Goal: Information Seeking & Learning: Check status

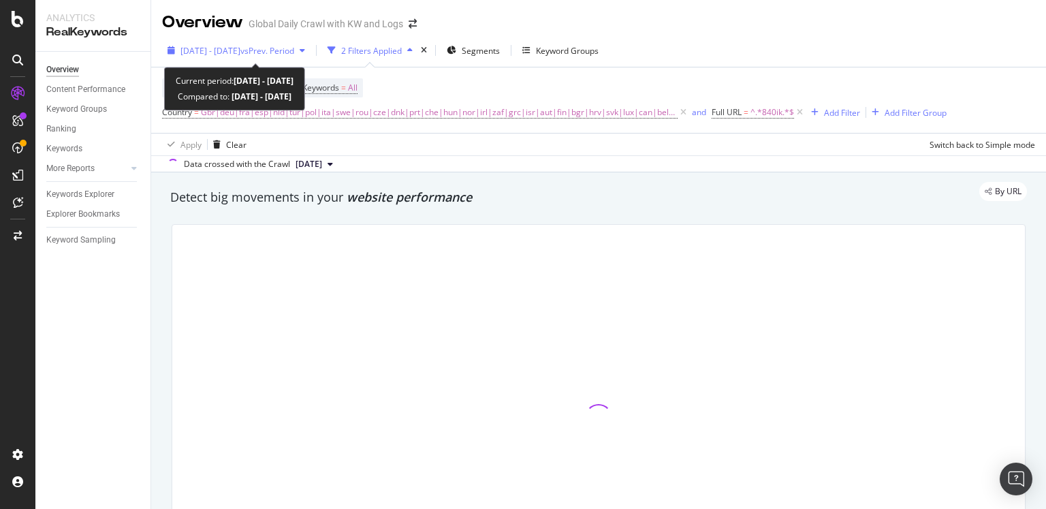
click at [240, 52] on span "[DATE] - [DATE]" at bounding box center [210, 51] width 60 height 12
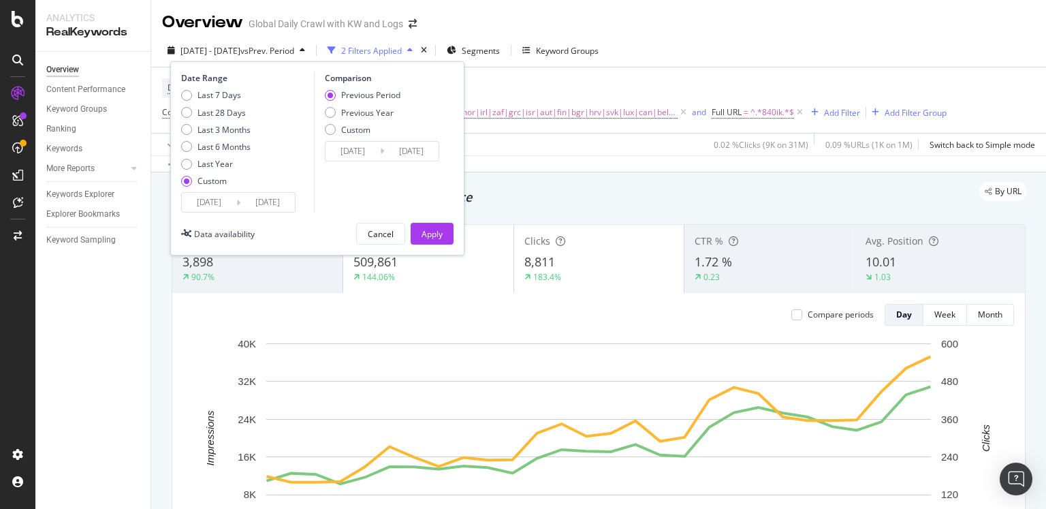
click at [221, 202] on input "[DATE]" at bounding box center [209, 202] width 54 height 19
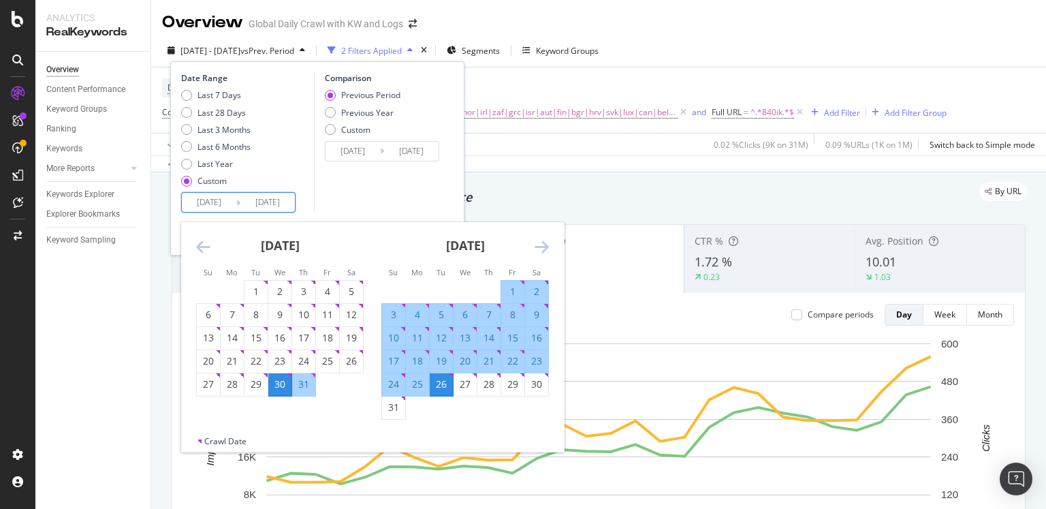
click at [515, 287] on div "1" at bounding box center [512, 292] width 23 height 14
type input "[DATE]"
click at [545, 244] on icon "Move forward to switch to the next month." at bounding box center [542, 246] width 14 height 16
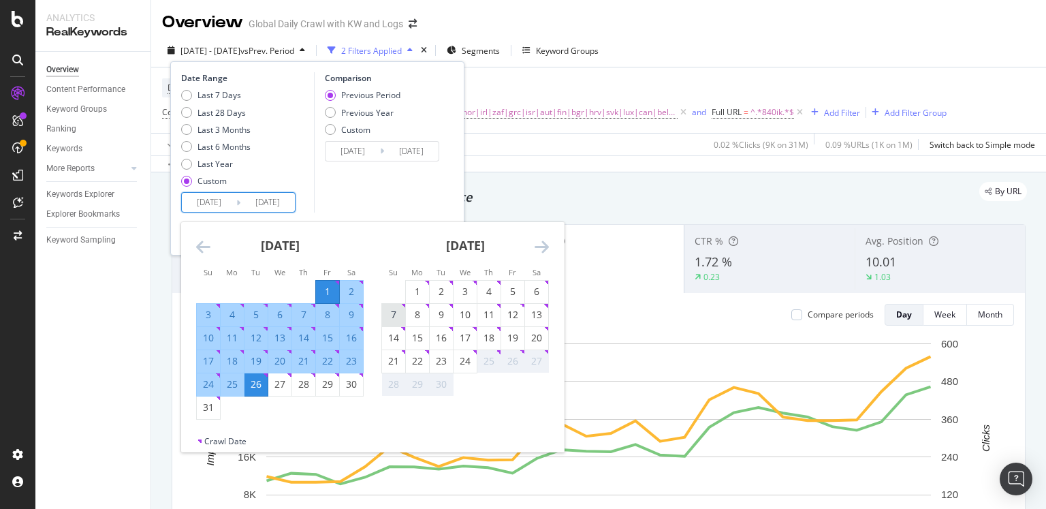
click at [392, 308] on div "7" at bounding box center [393, 315] width 23 height 14
type input "[DATE]"
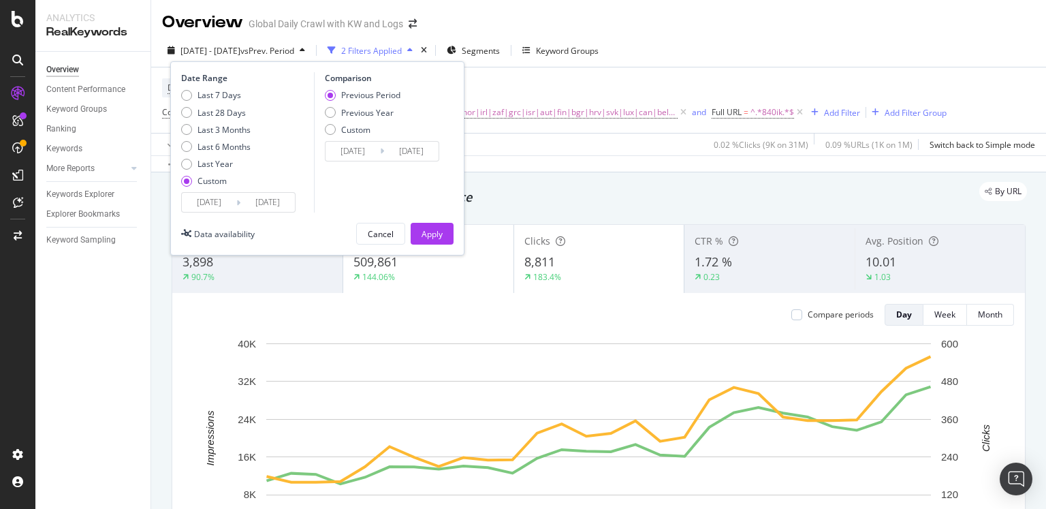
drag, startPoint x: 383, startPoint y: 114, endPoint x: 393, endPoint y: 153, distance: 40.0
click at [383, 114] on div "Previous Year" at bounding box center [367, 113] width 52 height 12
type input "[DATE]"
click at [422, 234] on div "Apply" at bounding box center [432, 234] width 21 height 12
